Goal: Task Accomplishment & Management: Use online tool/utility

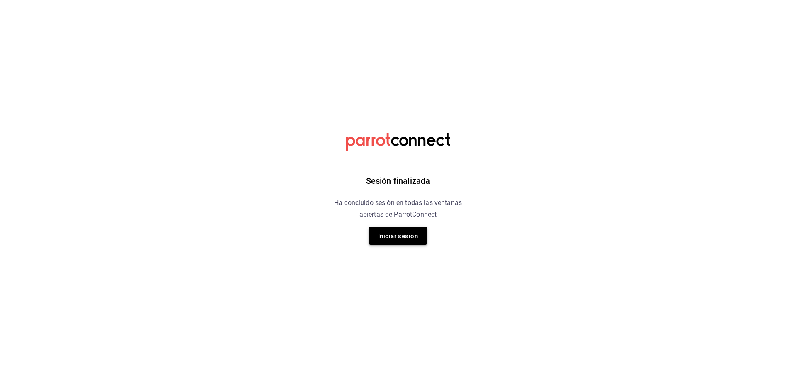
click at [400, 235] on font "Iniciar sesión" at bounding box center [398, 235] width 40 height 7
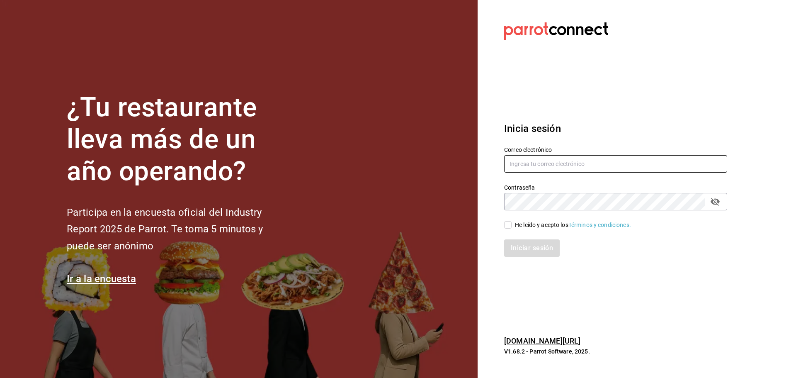
type input "diana.rivas@grupocosteno.com"
click at [507, 223] on input "He leído y acepto los Términos y condiciones." at bounding box center [507, 224] width 7 height 7
checkbox input "true"
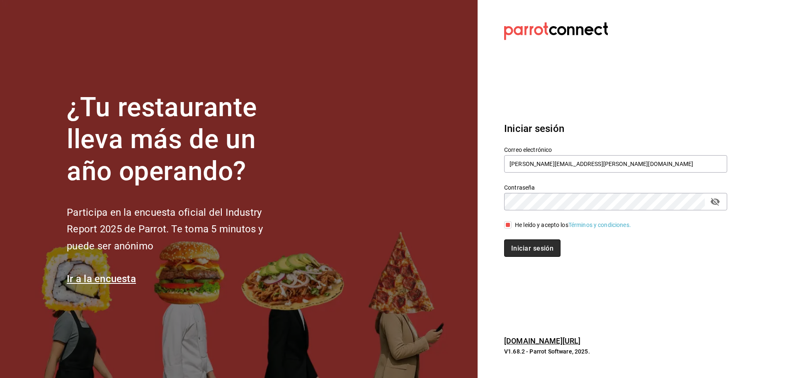
click at [520, 249] on font "Iniciar sesión" at bounding box center [532, 248] width 42 height 8
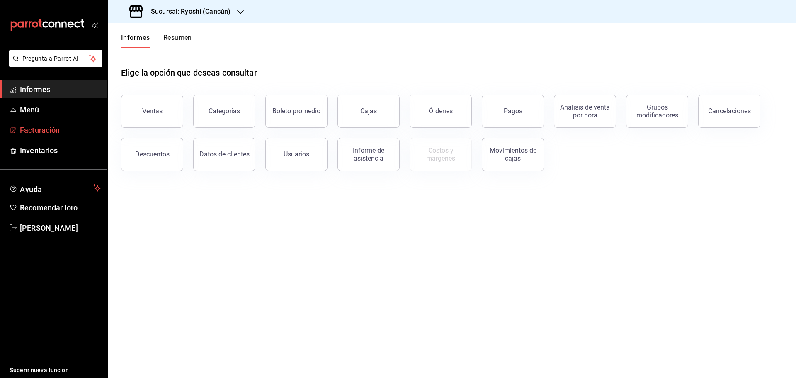
click at [53, 127] on font "Facturación" at bounding box center [40, 130] width 40 height 9
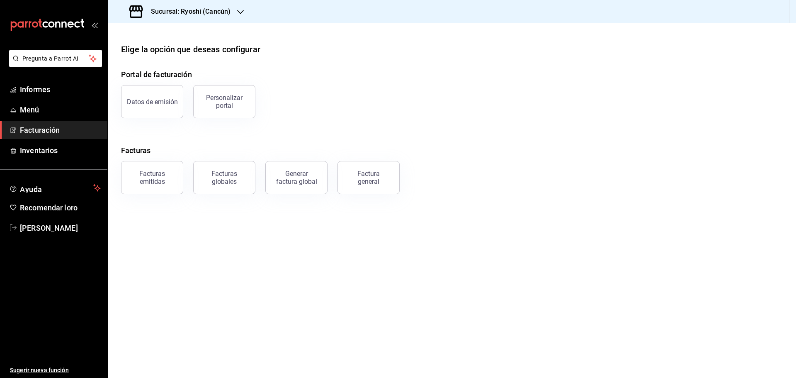
click at [240, 10] on icon "button" at bounding box center [240, 12] width 7 height 7
click at [129, 54] on font "Mochomos (Cancún)" at bounding box center [141, 54] width 55 height 7
click at [153, 177] on font "Facturas emitidas" at bounding box center [152, 178] width 26 height 16
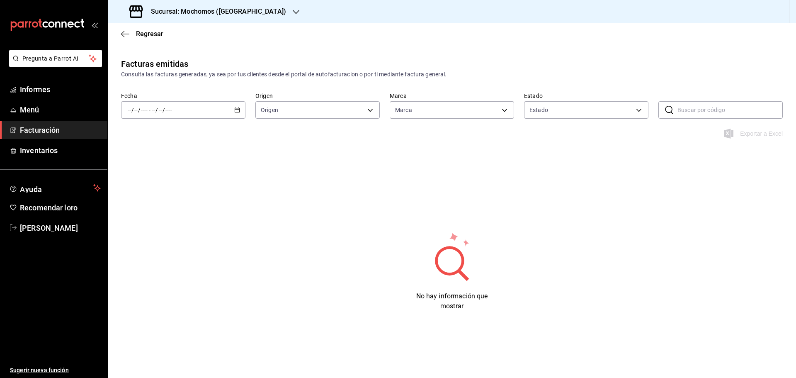
type input "81a909d9-58c5-46d1-b07d-4106a63ec642"
click at [236, 107] on div "/ / - / /" at bounding box center [183, 109] width 124 height 17
click at [154, 225] on font "Rango de fechas" at bounding box center [150, 228] width 44 height 7
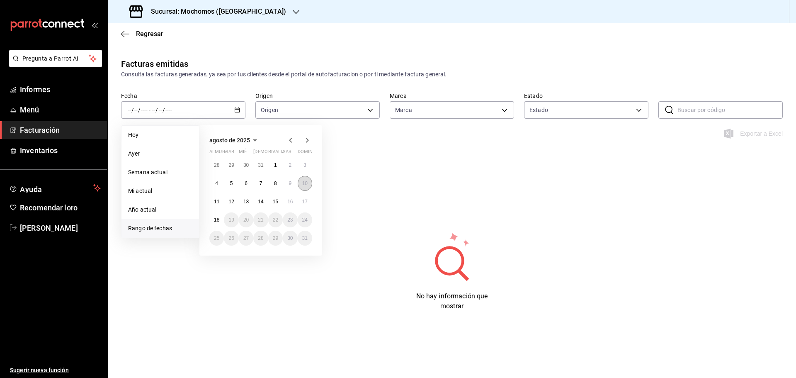
click at [304, 181] on font "10" at bounding box center [304, 183] width 5 height 6
click at [215, 200] on font "11" at bounding box center [216, 202] width 5 height 6
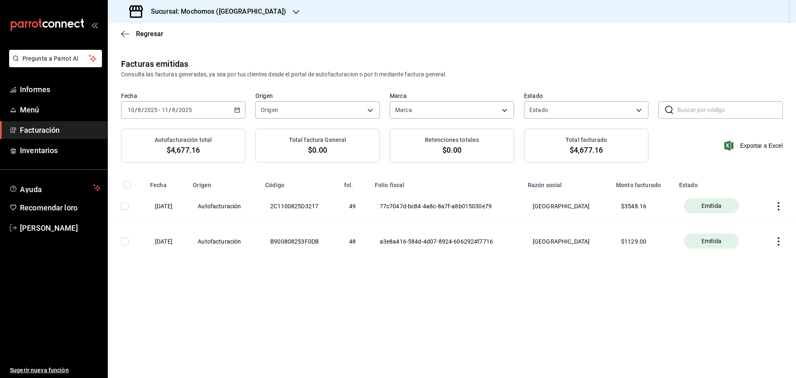
click at [779, 202] on icon "button" at bounding box center [778, 206] width 8 height 8
click at [752, 182] on font "Descargar PDF" at bounding box center [752, 185] width 40 height 7
